Goal: Task Accomplishment & Management: Use online tool/utility

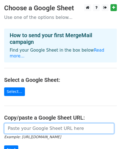
click at [37, 123] on input "url" at bounding box center [59, 128] width 110 height 11
paste input "https://docs.google.com/spreadsheets/d/18rmbTNymVS9UG6pAYfJNJZgpyiRGgGzmltJh1MN…"
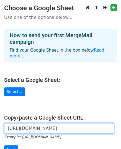
scroll to position [0, 126]
type input "https://docs.google.com/spreadsheets/d/18rmbTNymVS9UG6pAYfJNJZgpyiRGgGzmltJh1MN…"
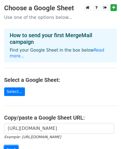
scroll to position [0, 0]
click at [7, 145] on input "Next" at bounding box center [11, 149] width 14 height 9
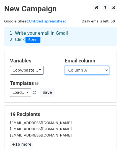
click at [71, 73] on select "Column A" at bounding box center [87, 70] width 44 height 9
click at [65, 66] on select "Column A" at bounding box center [87, 70] width 44 height 9
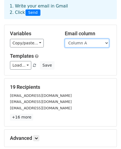
scroll to position [28, 0]
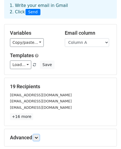
click at [37, 134] on link at bounding box center [36, 137] width 6 height 6
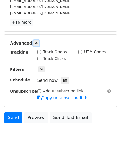
scroll to position [141, 0]
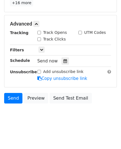
click at [38, 32] on input "Track Opens" at bounding box center [39, 33] width 4 height 4
checkbox input "true"
click at [39, 38] on input "Track Clicks" at bounding box center [39, 39] width 4 height 4
checkbox input "true"
click at [63, 60] on icon at bounding box center [65, 61] width 4 height 4
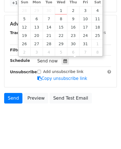
type input "[DATE] 12:00"
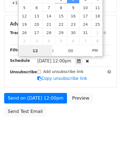
type input "9"
type input "[DATE] 09:00"
type input "09"
click at [94, 50] on span "PM" at bounding box center [94, 50] width 15 height 11
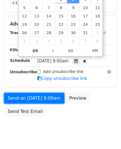
click at [46, 97] on link "Send on [DATE] 9:00am" at bounding box center [34, 98] width 60 height 11
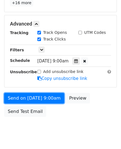
click at [46, 97] on link "Send on [DATE] 9:00am" at bounding box center [34, 98] width 60 height 11
